Goal: Use online tool/utility: Utilize a website feature to perform a specific function

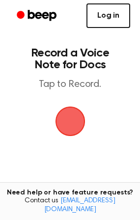
click at [110, 25] on link "Log in" at bounding box center [109, 15] width 44 height 25
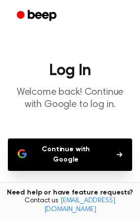
scroll to position [81, 0]
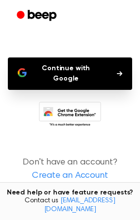
click at [71, 66] on button "Continue with Google" at bounding box center [70, 74] width 124 height 32
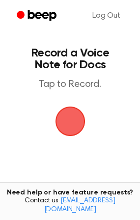
click at [70, 120] on span "button" at bounding box center [71, 122] width 28 height 28
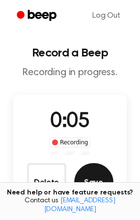
click at [82, 179] on button "Save" at bounding box center [93, 182] width 39 height 39
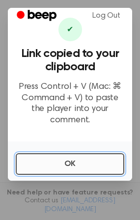
click at [72, 155] on button "OK" at bounding box center [70, 165] width 109 height 22
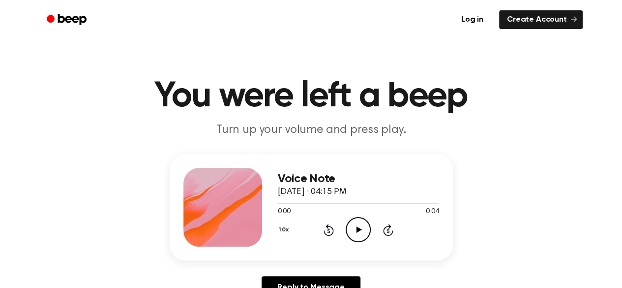
click at [363, 231] on icon "Play Audio" at bounding box center [358, 229] width 25 height 25
